Goal: Information Seeking & Learning: Learn about a topic

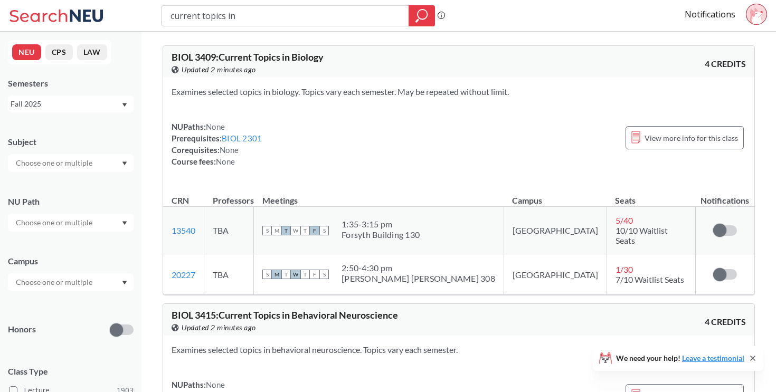
scroll to position [279, 0]
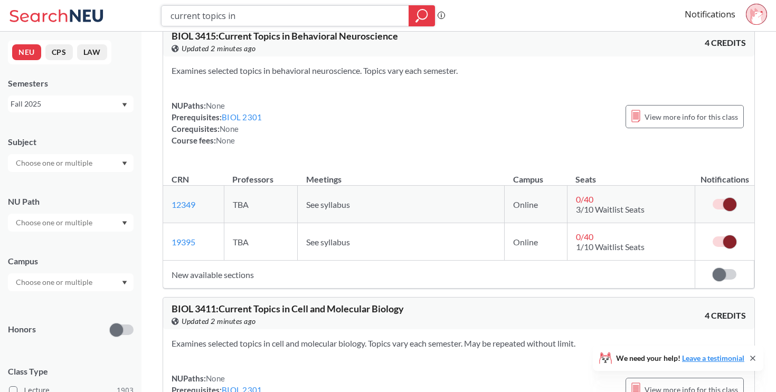
click at [244, 15] on input "current topics in" at bounding box center [285, 16] width 232 height 18
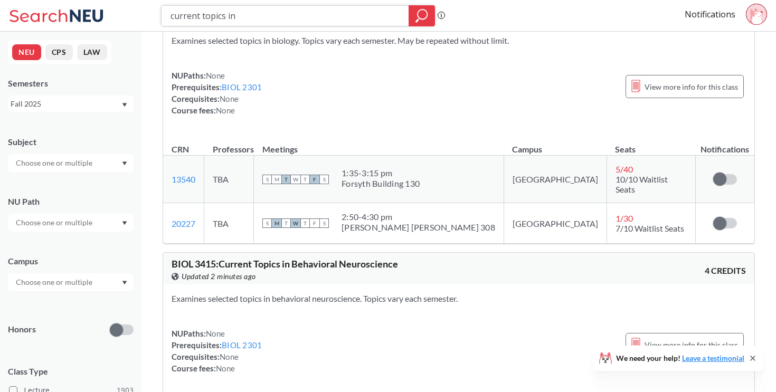
scroll to position [0, 0]
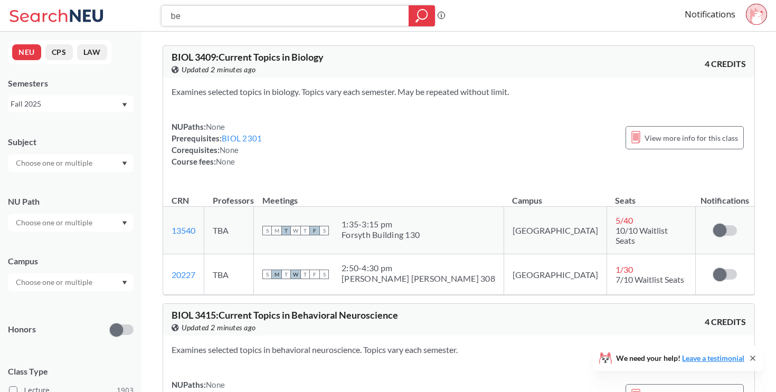
type input "b"
type input "behavioral endicrinolog"
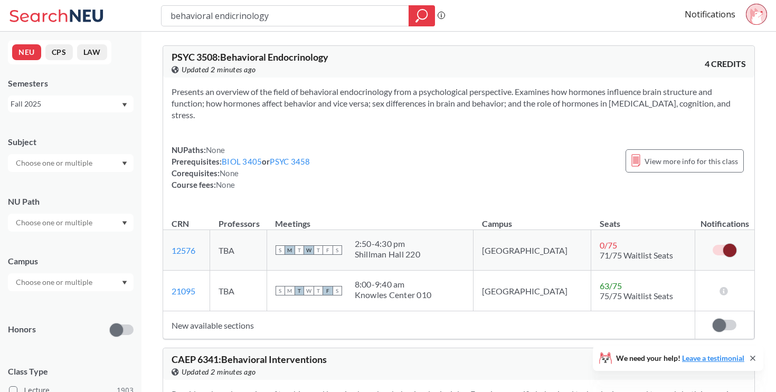
click at [318, 135] on div "Presents an overview of the field of behavioral endocrinology from a psychologi…" at bounding box center [458, 143] width 591 height 130
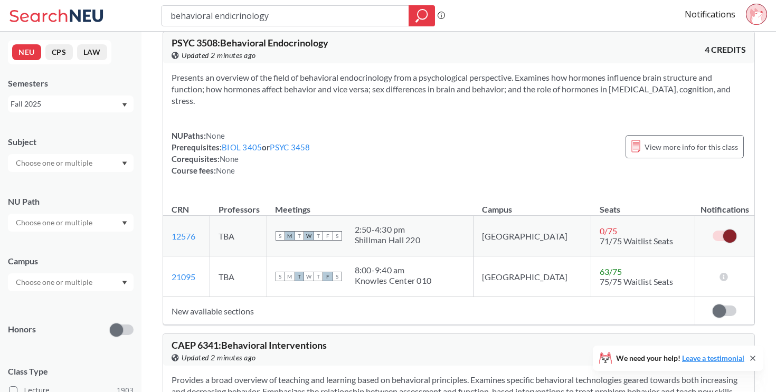
scroll to position [16, 0]
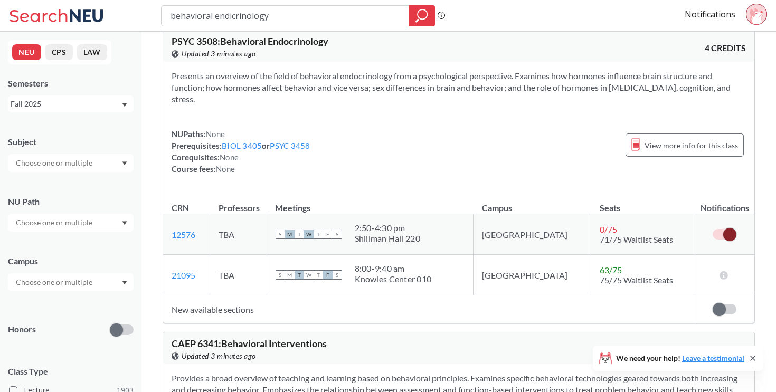
click at [508, 149] on div "NUPaths: None Prerequisites: BIOL 3405 or PSYC 3458 Corequisites: None Course f…" at bounding box center [459, 151] width 574 height 46
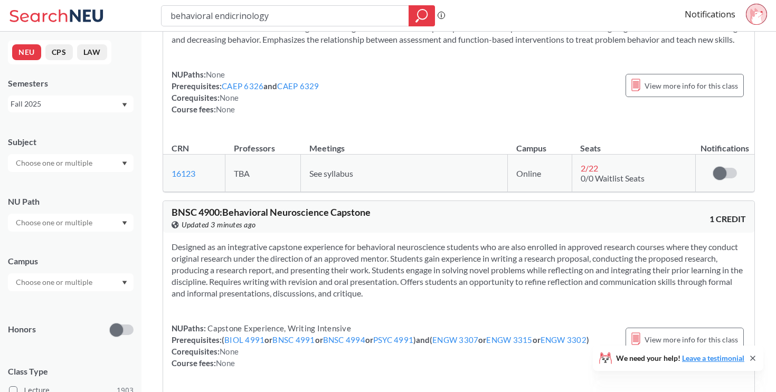
scroll to position [0, 0]
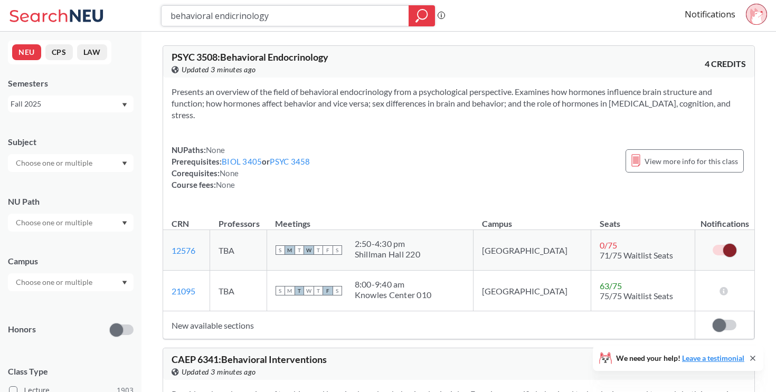
click at [252, 15] on input "behavioral endicrinology" at bounding box center [285, 16] width 232 height 18
paste input "BIOL 3605"
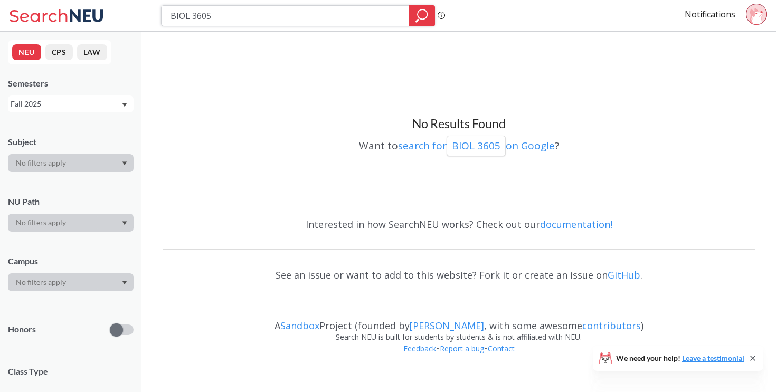
click at [270, 19] on input "BIOL 3605" at bounding box center [285, 16] width 232 height 18
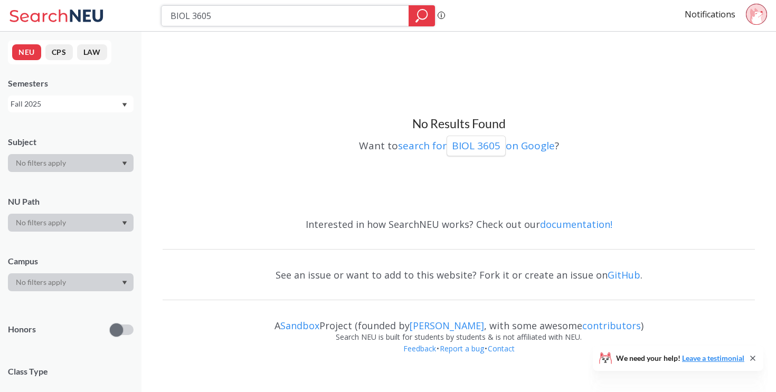
paste input "47"
type input "BIOL 4705"
click at [197, 19] on input "BIOL 4705" at bounding box center [285, 16] width 232 height 18
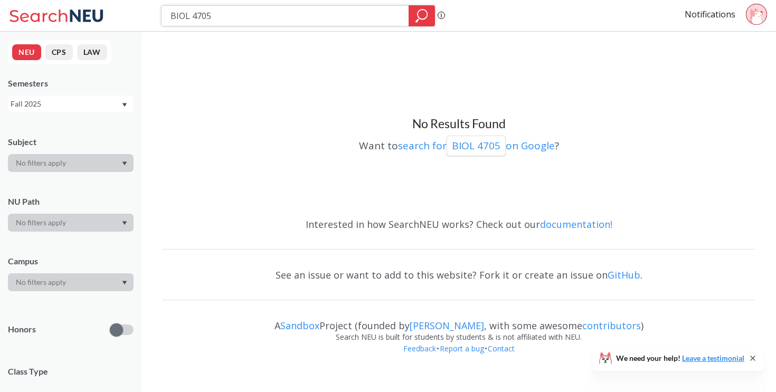
paste input "9"
type input "BIOL 4709"
click at [255, 21] on input "BIOL 4709" at bounding box center [285, 16] width 232 height 18
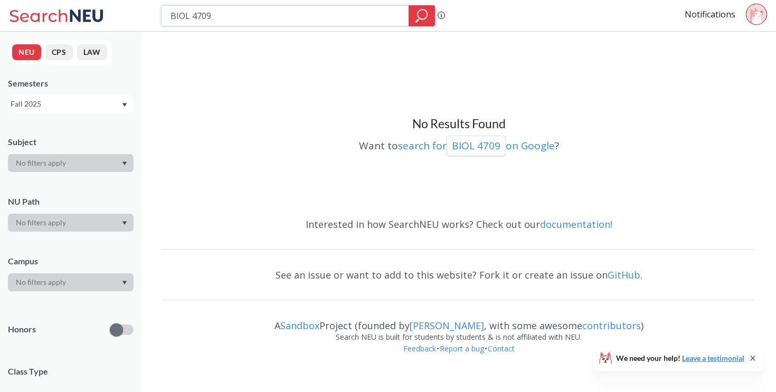
paste input "PSYC 3510"
type input "PSYC 3510"
click at [274, 17] on input "PSYC 3510" at bounding box center [285, 16] width 232 height 18
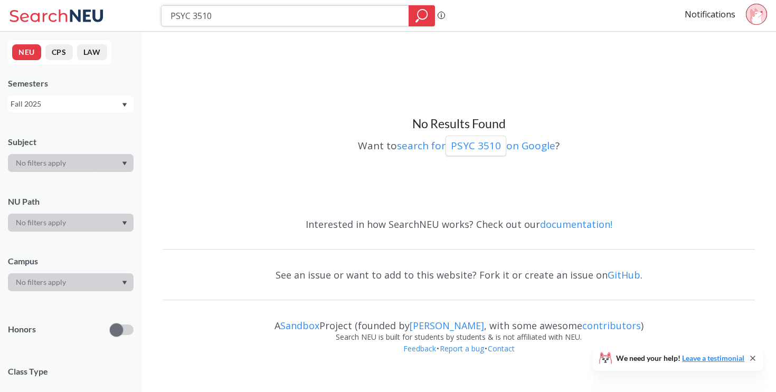
paste input "4"
type input "PSYC 4510"
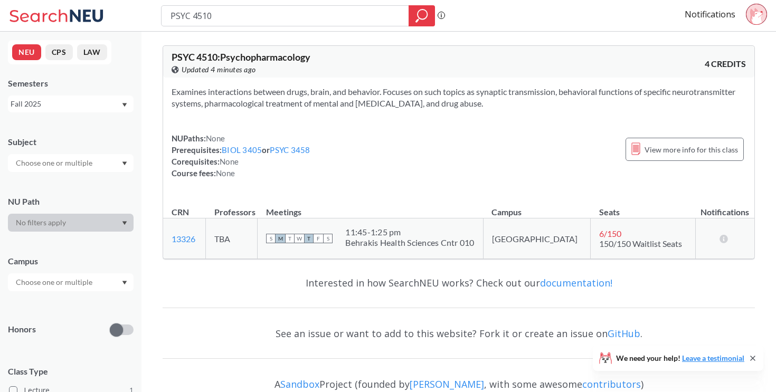
click at [546, 155] on div "NUPaths: None Prerequisites: BIOL 3405 or PSYC 3458 Corequisites: None Course f…" at bounding box center [459, 156] width 574 height 46
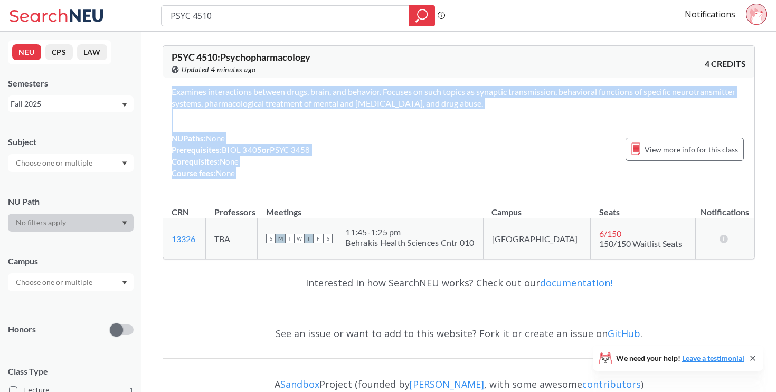
click at [546, 155] on div "NUPaths: None Prerequisites: BIOL 3405 or PSYC 3458 Corequisites: None Course f…" at bounding box center [459, 156] width 574 height 46
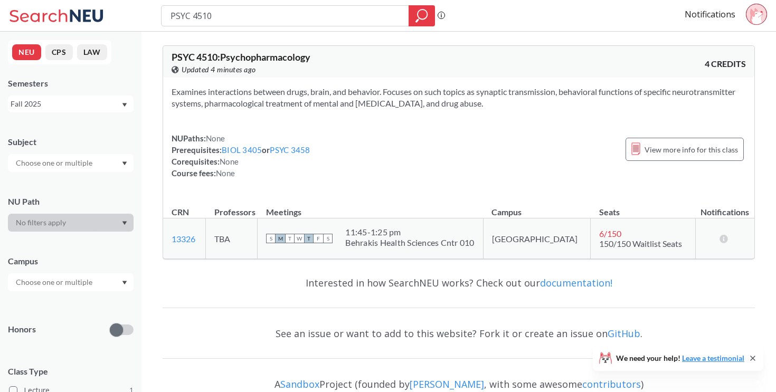
click at [547, 155] on div "NUPaths: None Prerequisites: BIOL 3405 or PSYC 3458 Corequisites: None Course f…" at bounding box center [459, 156] width 574 height 46
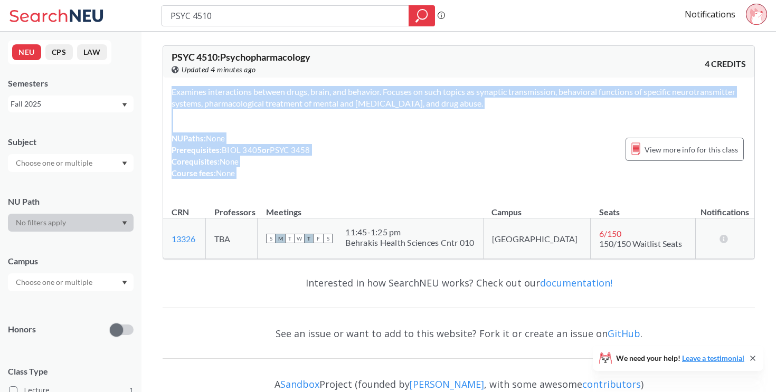
click at [547, 155] on div "NUPaths: None Prerequisites: BIOL 3405 or PSYC 3458 Corequisites: None Course f…" at bounding box center [459, 156] width 574 height 46
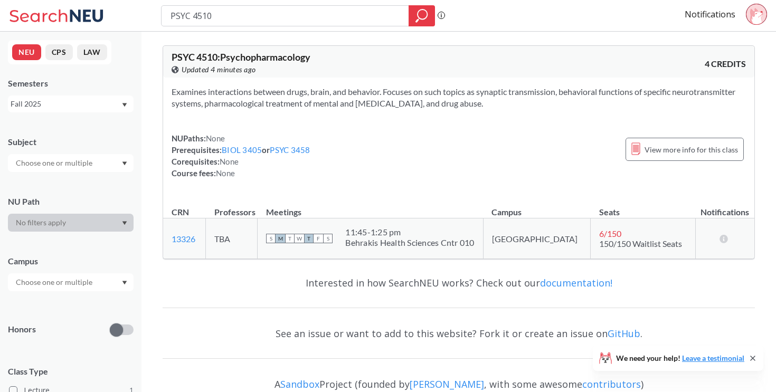
click at [317, 153] on div "NUPaths: None Prerequisites: BIOL 3405 or PSYC 3458 Corequisites: None Course f…" at bounding box center [459, 156] width 574 height 46
click at [191, 241] on link "13326" at bounding box center [184, 239] width 24 height 10
click at [693, 142] on div "View more info for this class" at bounding box center [685, 149] width 118 height 23
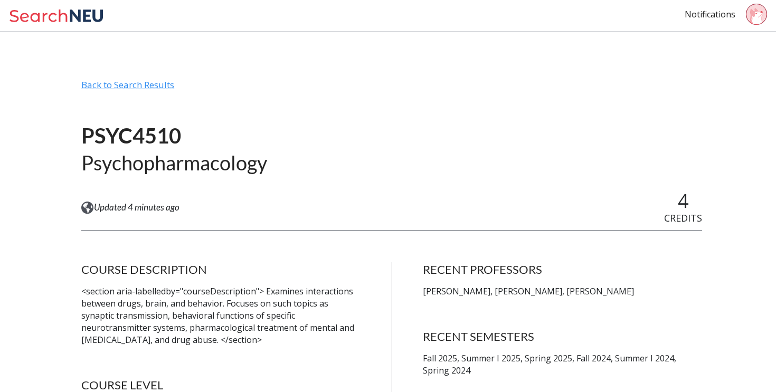
click at [98, 80] on div "Back to Search Results" at bounding box center [391, 89] width 621 height 20
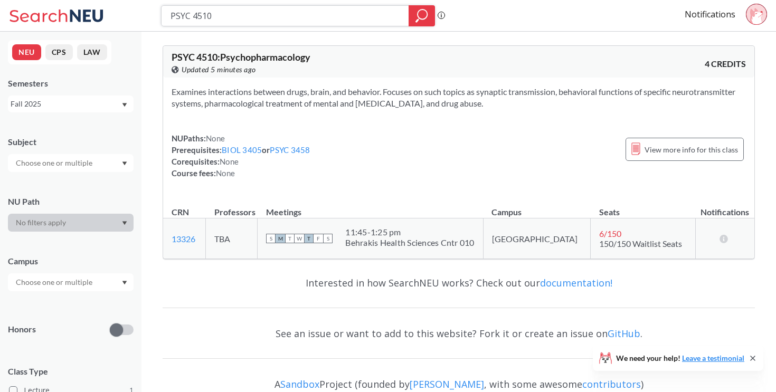
click at [348, 15] on input "PSYC 4510" at bounding box center [285, 16] width 232 height 18
paste input "2"
type input "PSYC 4512"
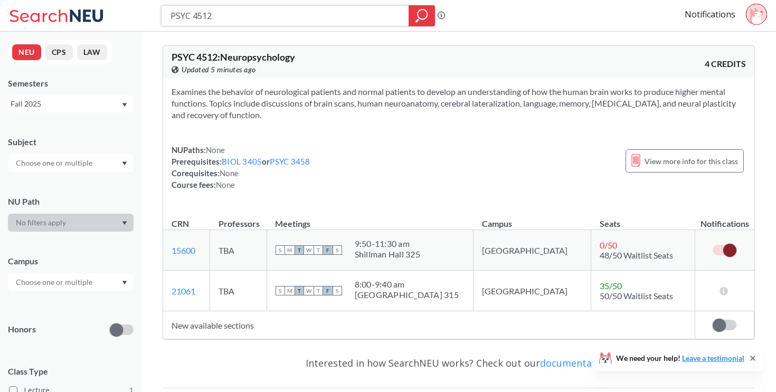
click at [198, 18] on input "PSYC 4512" at bounding box center [285, 16] width 232 height 18
paste input "70"
type input "PSYC 4570"
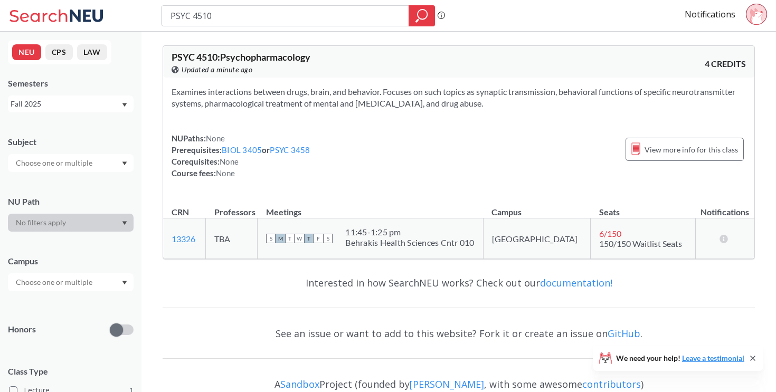
click at [236, 17] on input "PSYC 4510" at bounding box center [285, 16] width 232 height 18
click at [228, 17] on input "PSYC 4510" at bounding box center [285, 16] width 232 height 18
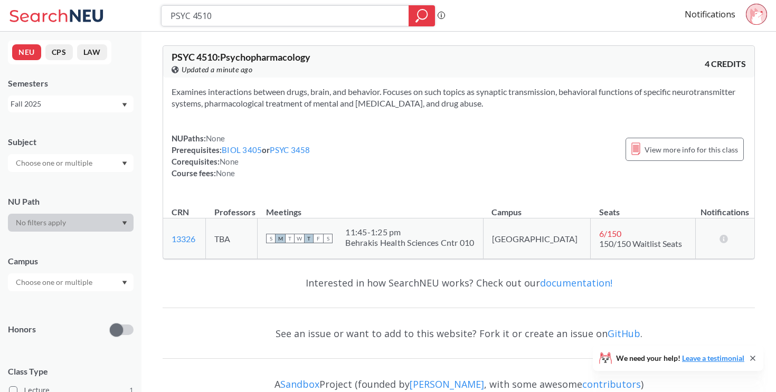
paste input "7"
type input "PSYC 4570"
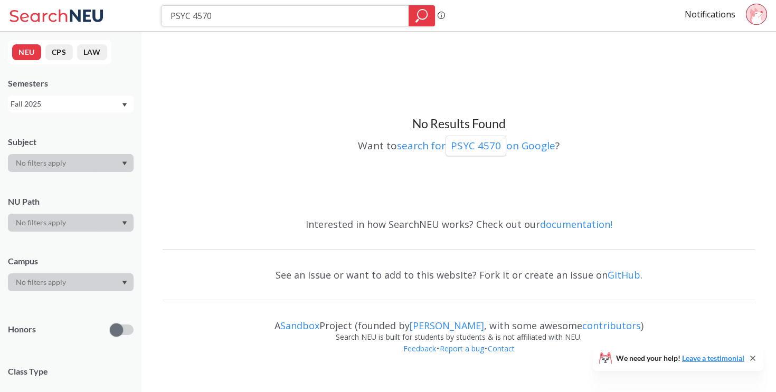
click at [213, 13] on input "PSYC 4570" at bounding box center [285, 16] width 232 height 18
paste input "1"
type input "PSYC 4510"
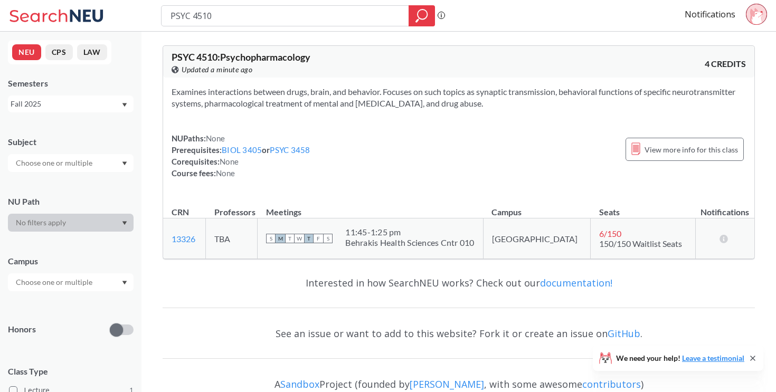
click at [316, 167] on div "NUPaths: None Prerequisites: BIOL 3405 or PSYC 3458 Corequisites: None Course f…" at bounding box center [459, 156] width 574 height 46
click at [478, 107] on section "Examines interactions between drugs, brain, and behavior. Focuses on such topic…" at bounding box center [459, 97] width 574 height 23
click at [479, 107] on section "Examines interactions between drugs, brain, and behavior. Focuses on such topic…" at bounding box center [459, 97] width 574 height 23
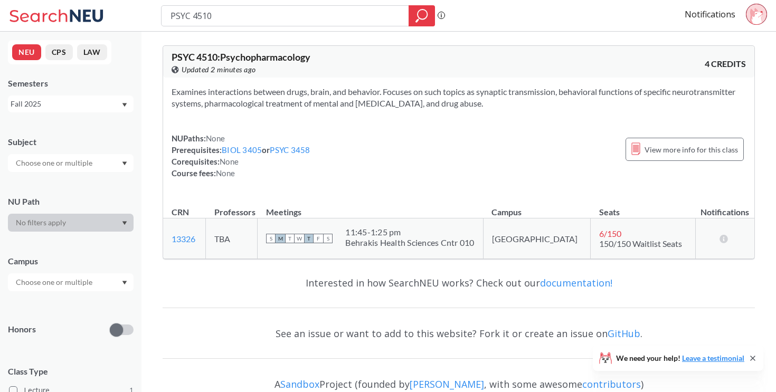
click at [479, 107] on section "Examines interactions between drugs, brain, and behavior. Focuses on such topic…" at bounding box center [459, 97] width 574 height 23
click at [483, 148] on div "NUPaths: None Prerequisites: BIOL 3405 or PSYC 3458 Corequisites: None Course f…" at bounding box center [459, 156] width 574 height 46
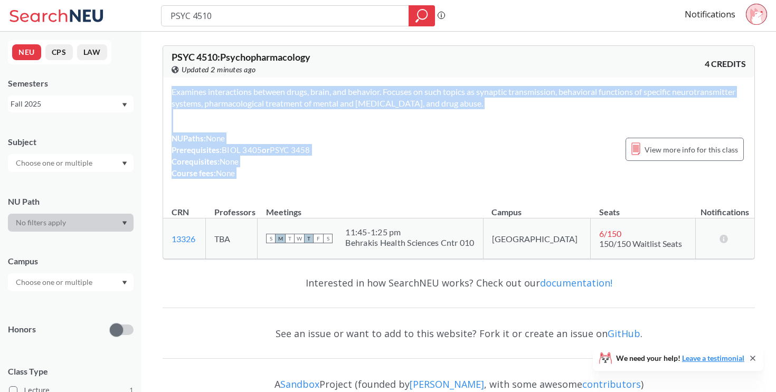
click at [483, 148] on div "NUPaths: None Prerequisites: BIOL 3405 or PSYC 3458 Corequisites: None Course f…" at bounding box center [459, 156] width 574 height 46
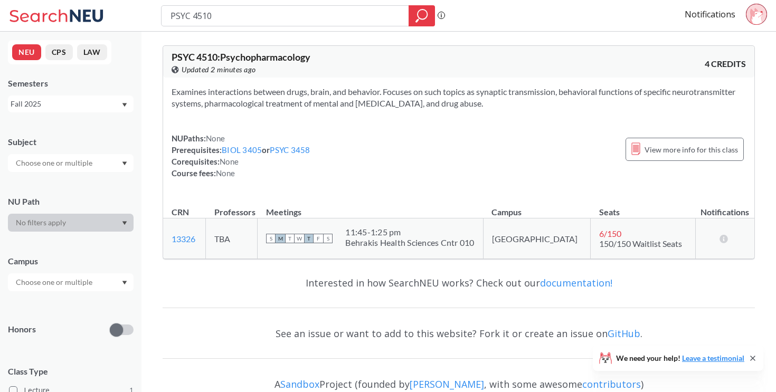
click at [483, 148] on div "NUPaths: None Prerequisites: BIOL 3405 or PSYC 3458 Corequisites: None Course f…" at bounding box center [459, 156] width 574 height 46
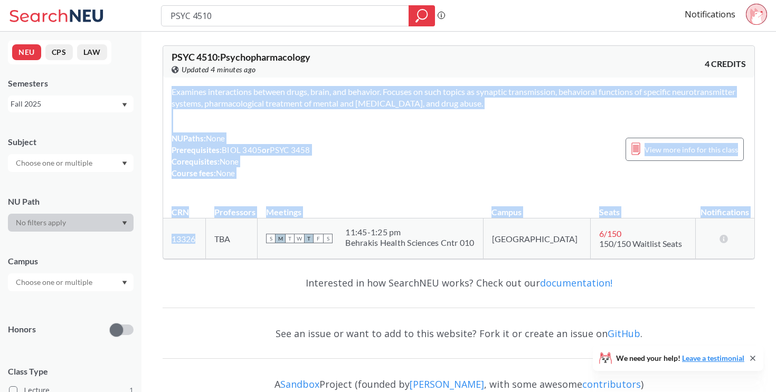
drag, startPoint x: 200, startPoint y: 239, endPoint x: 157, endPoint y: 239, distance: 42.8
click at [157, 239] on div "PSYC 4510 : Psychopharmacology View this course on Banner. Updated 4 minutes ag…" at bounding box center [459, 231] width 635 height 398
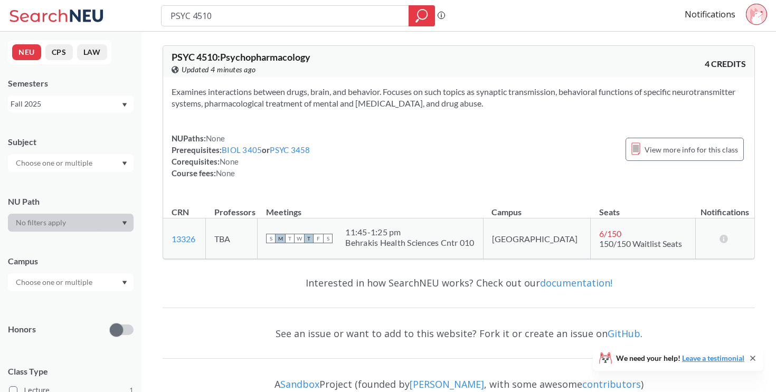
click at [222, 241] on td "TBA" at bounding box center [232, 239] width 52 height 41
copy link "13326"
